Goal: Answer question/provide support

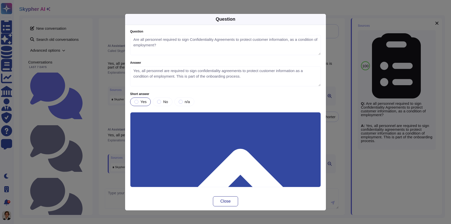
type textarea "Are all personnel required to sign Confidentiality Agreements to protect custom…"
type textarea "Yes, all personnel are required to sign confidentiality agreements to protect c…"
click at [94, 89] on div "Question Question Are all personnel required to sign Confidentiality Agreements…" at bounding box center [225, 112] width 451 height 224
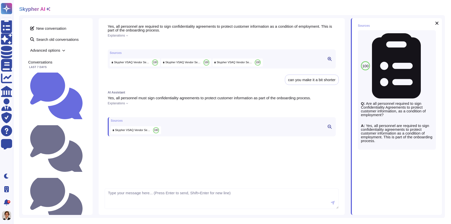
scroll to position [0, 0]
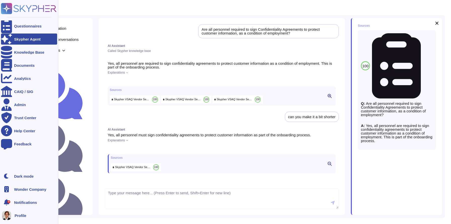
click at [4, 8] on rect at bounding box center [6, 8] width 11 height 11
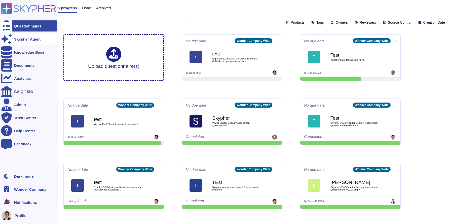
click at [6, 38] on icon at bounding box center [6, 39] width 11 height 10
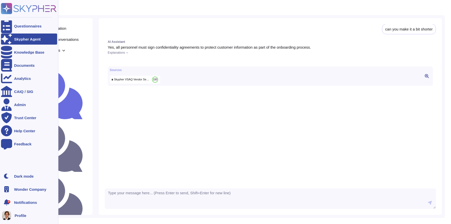
scroll to position [88, 0]
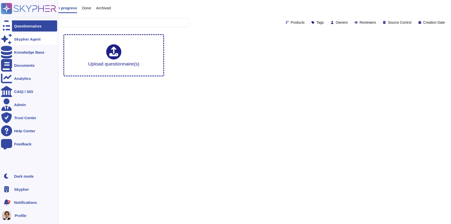
click at [5, 42] on div at bounding box center [6, 38] width 11 height 11
